Goal: Use online tool/utility: Utilize a website feature to perform a specific function

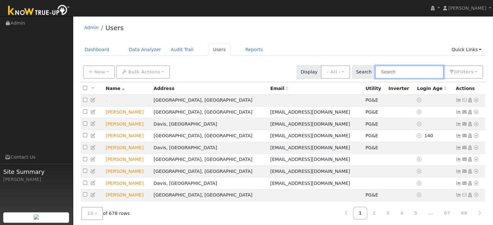
click at [405, 70] on input "text" at bounding box center [409, 71] width 69 height 13
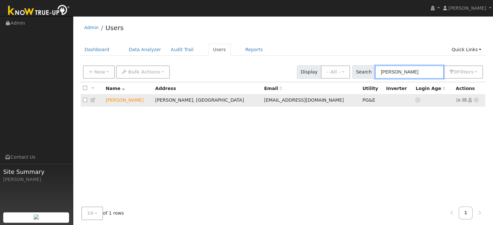
type input "[PERSON_NAME]"
click at [477, 99] on icon at bounding box center [476, 100] width 6 height 5
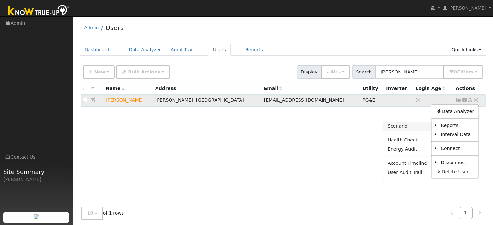
click at [418, 125] on link "Scenario" at bounding box center [407, 126] width 48 height 9
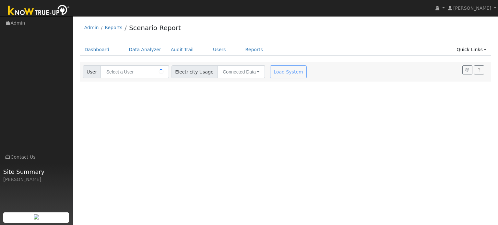
type input "[PERSON_NAME]"
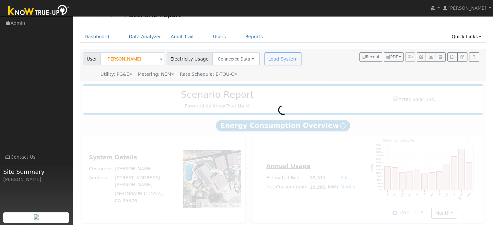
scroll to position [20, 0]
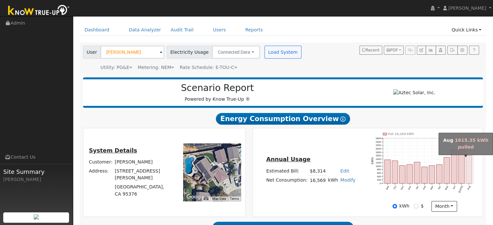
click at [468, 160] on rect "onclick=""" at bounding box center [469, 169] width 6 height 28
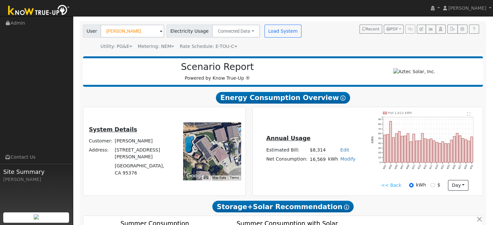
scroll to position [52, 0]
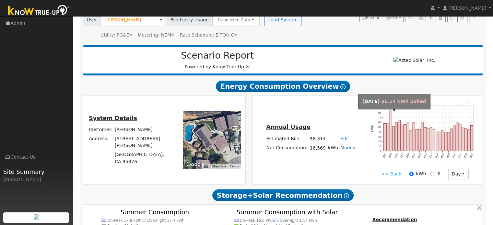
click at [390, 119] on rect "onclick=""" at bounding box center [390, 130] width 2 height 41
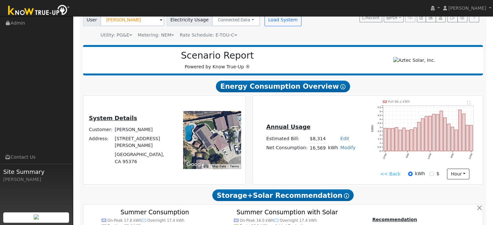
click at [392, 175] on link "<< Back" at bounding box center [390, 174] width 20 height 7
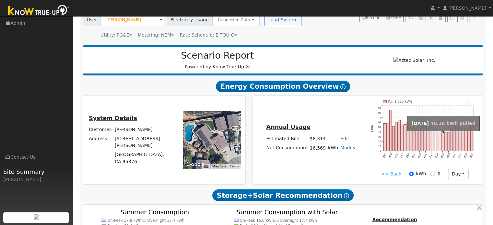
click at [439, 135] on rect "onclick=""" at bounding box center [439, 141] width 2 height 19
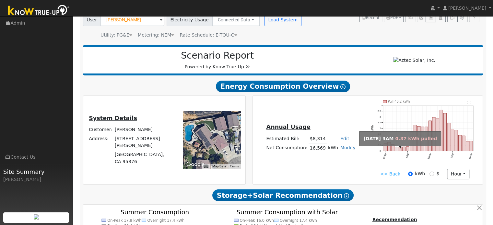
click at [395, 151] on rect "onclick=""" at bounding box center [396, 149] width 3 height 4
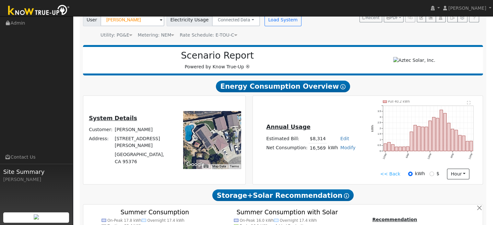
click at [394, 177] on link "<< Back" at bounding box center [390, 174] width 20 height 7
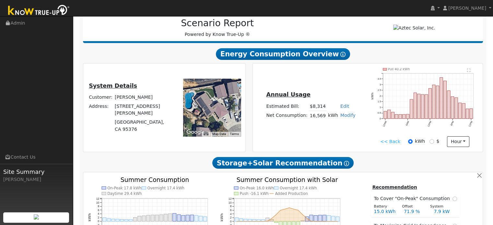
click at [392, 145] on link "<< Back" at bounding box center [390, 141] width 20 height 7
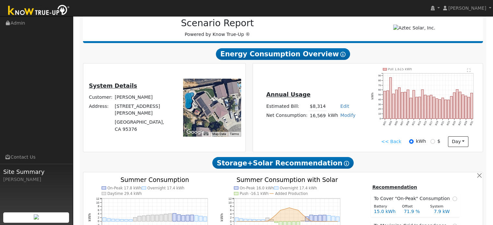
click at [394, 145] on link "<< Back" at bounding box center [391, 141] width 20 height 7
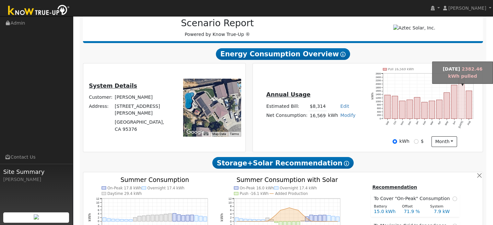
click at [460, 84] on rect "onclick=""" at bounding box center [461, 97] width 6 height 41
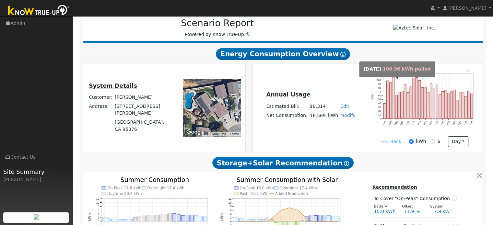
click at [394, 83] on rect "onclick=""" at bounding box center [393, 97] width 2 height 41
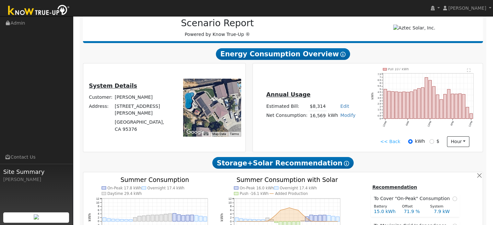
click at [389, 143] on link "<< Back" at bounding box center [390, 141] width 20 height 7
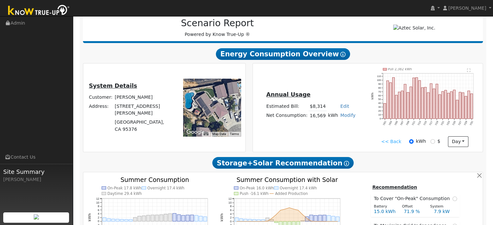
click at [394, 144] on link "<< Back" at bounding box center [391, 141] width 20 height 7
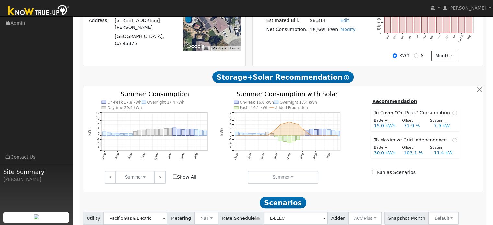
scroll to position [182, 0]
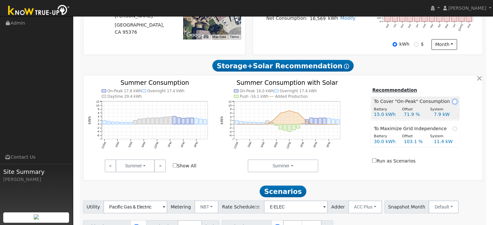
click at [452, 104] on input "radio" at bounding box center [454, 101] width 5 height 5
radio input "true"
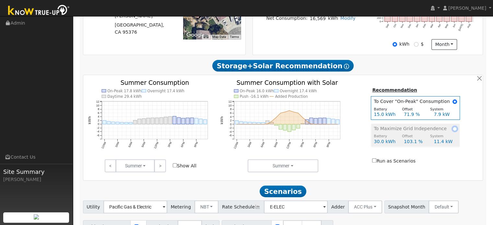
click at [452, 130] on input "radio" at bounding box center [454, 129] width 5 height 5
radio input "true"
radio input "false"
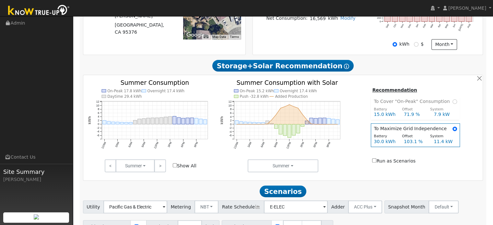
click at [131, 109] on icon "On-Peak 17.8 kWh Overnight 17.4 kWh Daytime 29.4 kWh 12AM 3AM 6AM 9AM 12PM 3PM …" at bounding box center [151, 123] width 126 height 87
click at [128, 109] on icon "On-Peak 17.8 kWh Overnight 17.4 kWh Daytime 29.4 kWh 12AM 3AM 6AM 9AM 12PM 3PM …" at bounding box center [151, 123] width 126 height 87
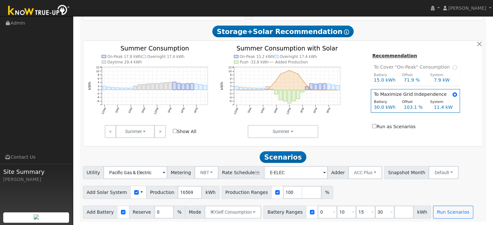
scroll to position [219, 0]
click at [302, 193] on input "number" at bounding box center [311, 192] width 19 height 13
type input "105"
click at [321, 193] on input "number" at bounding box center [330, 192] width 19 height 13
type input "85"
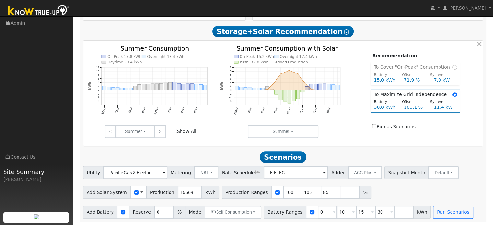
type input "85"
type input "100"
type input "105"
click at [368, 191] on div "Add Solar System Use CSV Data Production 16569 kWh Production Ranges 85 100 105…" at bounding box center [283, 191] width 402 height 15
click at [337, 211] on input "10" at bounding box center [346, 212] width 19 height 13
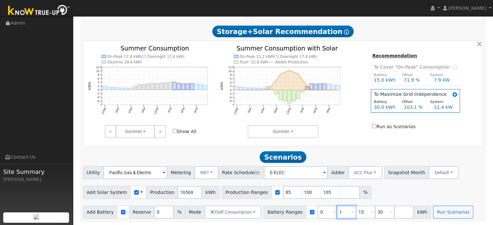
type input "15"
type input "30"
type input "15"
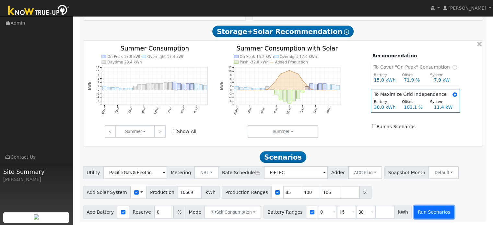
click at [422, 213] on button "Run Scenarios" at bounding box center [434, 212] width 40 height 13
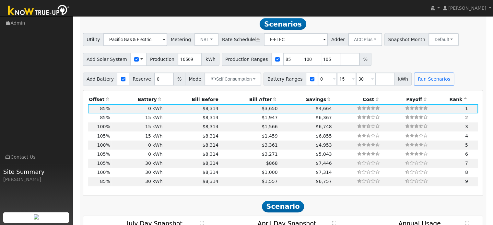
scroll to position [350, 0]
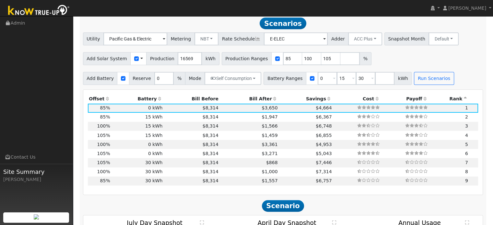
click at [252, 101] on th "Bill After" at bounding box center [248, 98] width 59 height 9
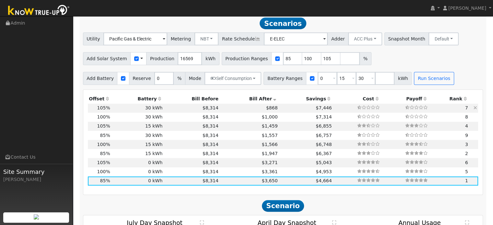
click at [127, 109] on td "30 kWh" at bounding box center [137, 108] width 52 height 9
type input "11.6"
type input "$40,593"
type input "$22,978"
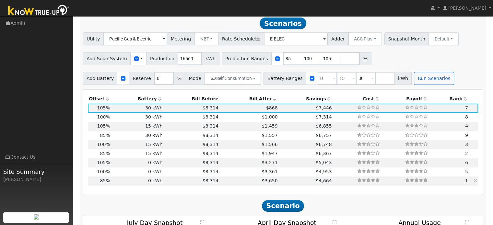
click at [180, 185] on td "$8,314" at bounding box center [192, 181] width 56 height 9
type input "9.4"
type input "$32,863"
type input "$9,859"
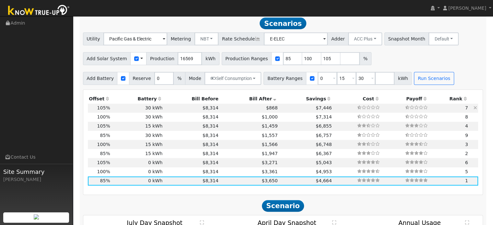
click at [165, 111] on td "$8,314" at bounding box center [192, 108] width 56 height 9
type input "11.6"
type input "$40,593"
type input "$22,978"
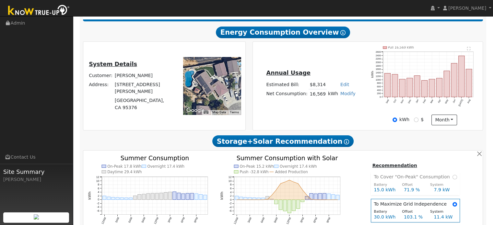
scroll to position [91, 0]
